Goal: Communication & Community: Answer question/provide support

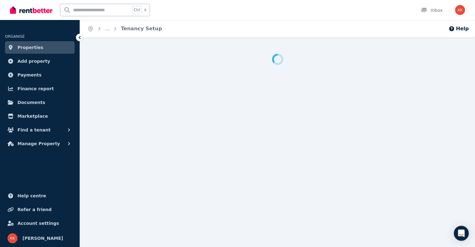
click at [337, 105] on div at bounding box center [277, 154] width 395 height 200
click at [155, 54] on div at bounding box center [277, 59] width 395 height 11
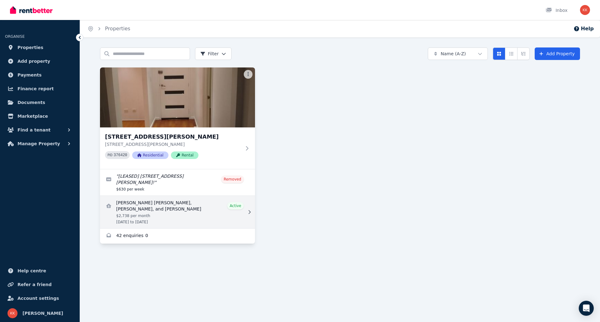
click at [166, 208] on link "View details for Dannielle Sheridan Campbell-Crean, Tawnee Campbell, and Joel C…" at bounding box center [177, 212] width 155 height 32
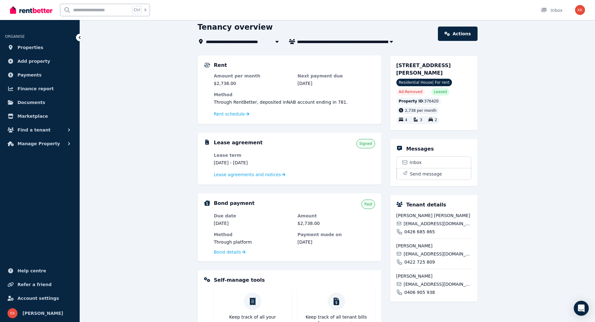
scroll to position [62, 0]
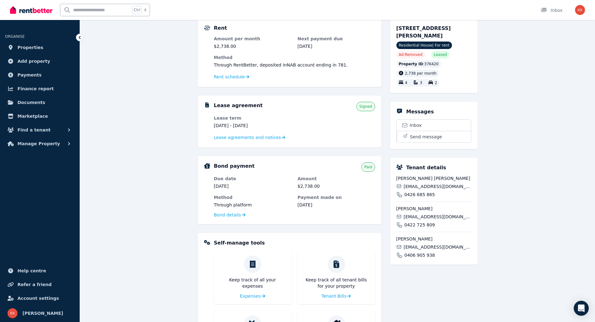
click at [424, 187] on span "[EMAIL_ADDRESS][DOMAIN_NAME]" at bounding box center [437, 186] width 67 height 6
copy div "[EMAIL_ADDRESS][DOMAIN_NAME]"
click at [428, 216] on span "[EMAIL_ADDRESS][DOMAIN_NAME]" at bounding box center [437, 217] width 67 height 6
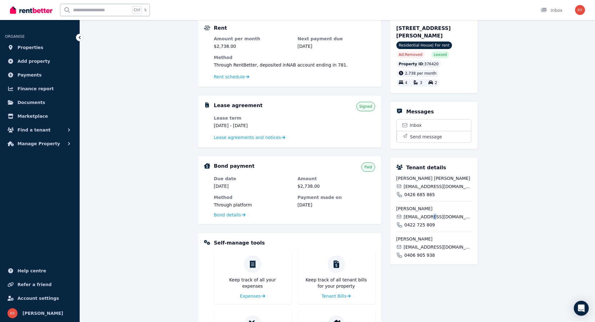
click at [428, 216] on span "[EMAIL_ADDRESS][DOMAIN_NAME]" at bounding box center [437, 217] width 67 height 6
copy div "[EMAIL_ADDRESS][DOMAIN_NAME]"
click at [415, 246] on span "[EMAIL_ADDRESS][DOMAIN_NAME]" at bounding box center [437, 247] width 67 height 6
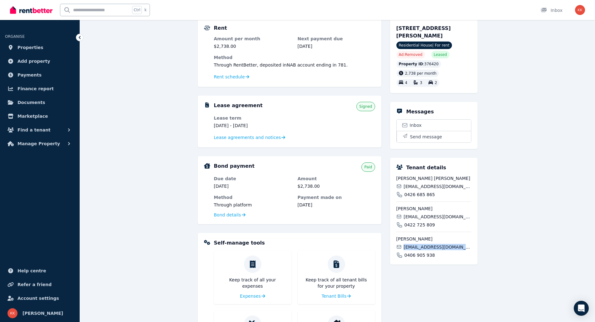
click at [415, 246] on span "[EMAIL_ADDRESS][DOMAIN_NAME]" at bounding box center [437, 247] width 67 height 6
copy div "[EMAIL_ADDRESS][DOMAIN_NAME]"
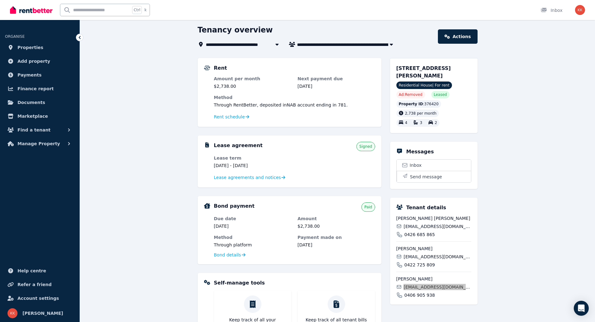
scroll to position [0, 0]
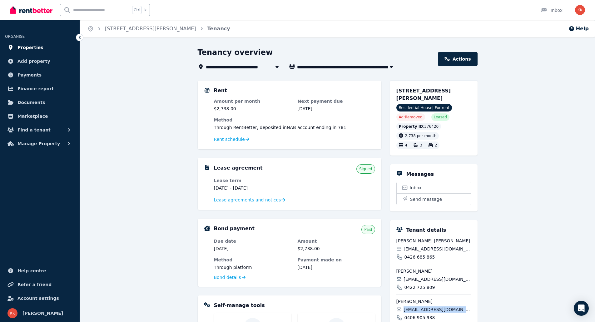
click at [32, 46] on span "Properties" at bounding box center [30, 47] width 26 height 7
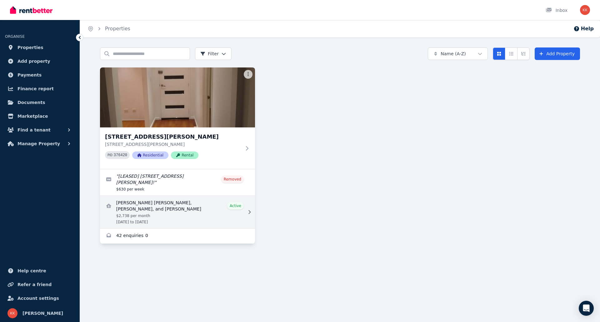
click at [155, 208] on link "View details for Dannielle Sheridan Campbell-Crean, Tawnee Campbell, and Joel C…" at bounding box center [177, 212] width 155 height 32
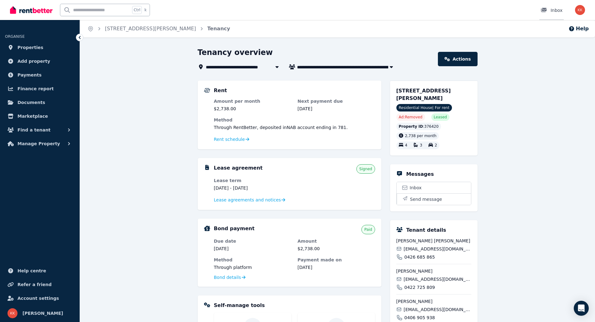
click at [559, 8] on div "Inbox" at bounding box center [552, 10] width 22 height 6
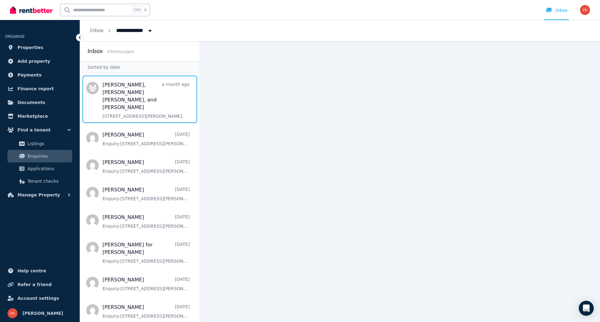
click at [137, 95] on span "Message list" at bounding box center [140, 99] width 120 height 47
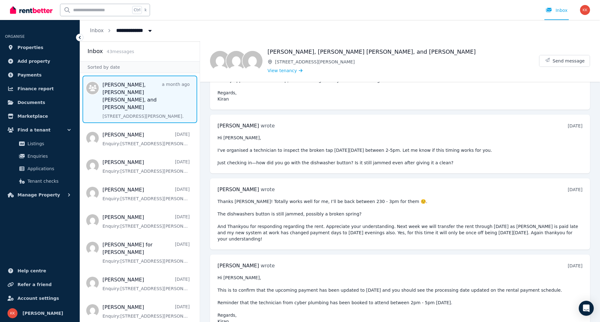
scroll to position [551, 0]
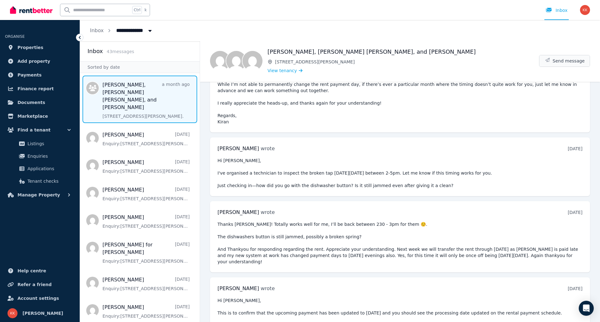
click at [566, 60] on span "Send message" at bounding box center [568, 61] width 32 height 6
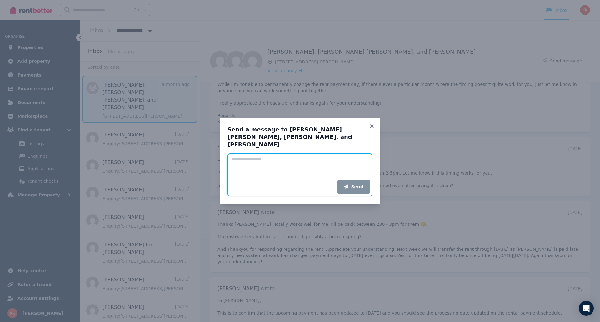
click at [262, 165] on textarea "Add your message" at bounding box center [299, 166] width 145 height 26
click at [372, 128] on icon at bounding box center [372, 126] width 6 height 6
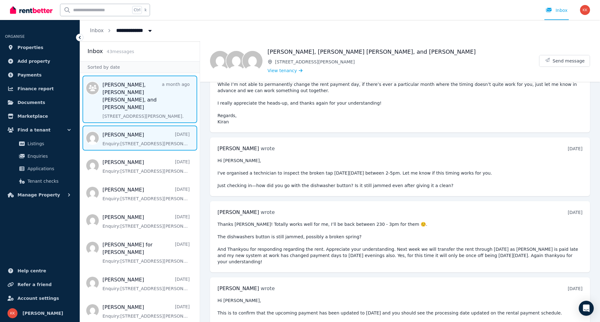
click at [138, 139] on span "Message list" at bounding box center [140, 138] width 120 height 25
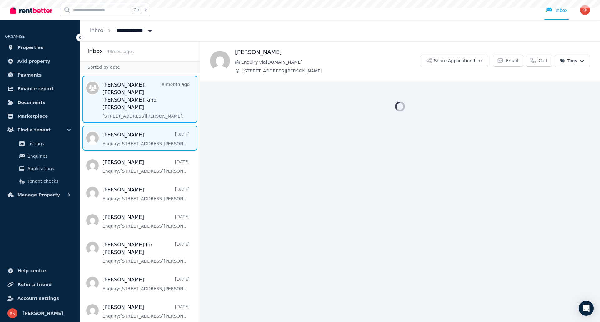
click at [137, 111] on span "Message list" at bounding box center [140, 99] width 120 height 47
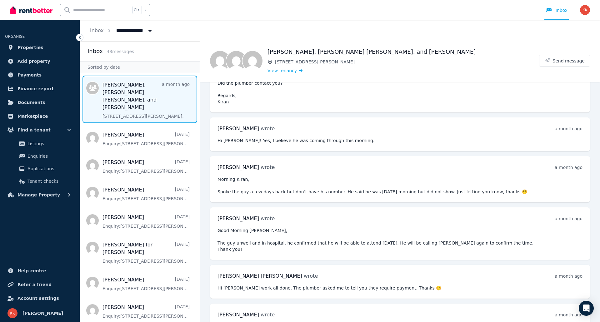
scroll to position [1113, 0]
